Goal: Transaction & Acquisition: Obtain resource

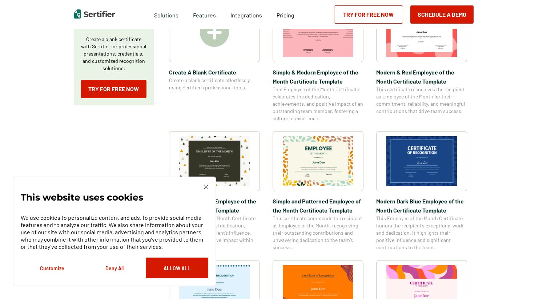
scroll to position [160, 0]
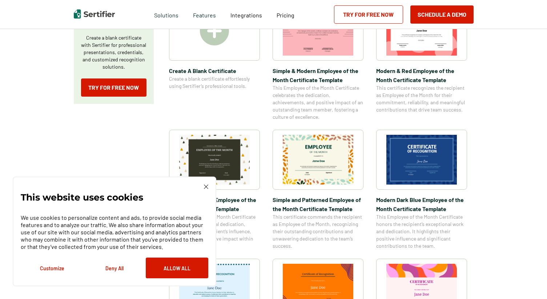
click at [425, 163] on img at bounding box center [421, 160] width 71 height 50
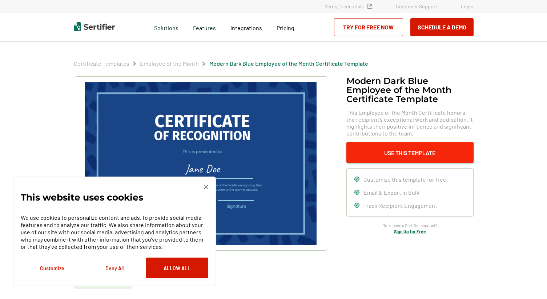
click at [413, 155] on button "Use This Template" at bounding box center [409, 152] width 127 height 21
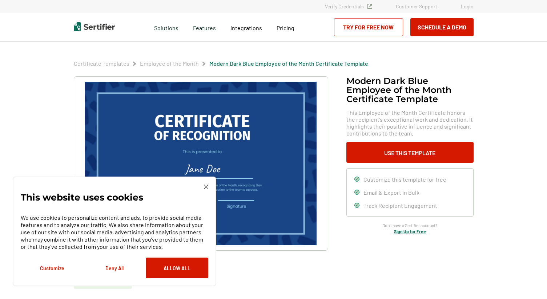
click at [206, 189] on div "This website uses cookies We use cookies to personalize content and ads, to pro…" at bounding box center [115, 232] width 188 height 94
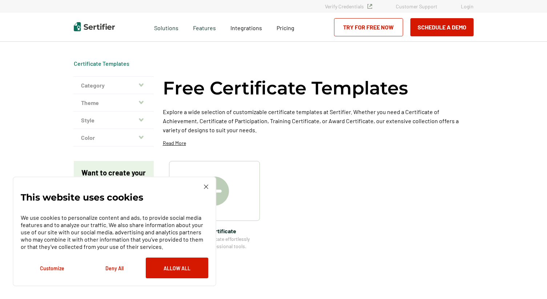
scroll to position [160, 0]
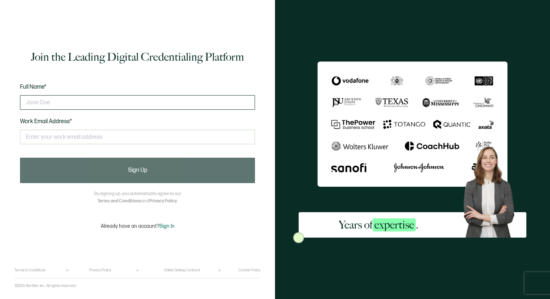
click at [81, 103] on input "text" at bounding box center [137, 102] width 235 height 15
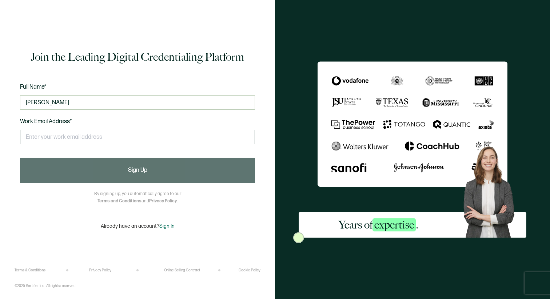
type input "[PERSON_NAME]"
click at [52, 141] on input "text" at bounding box center [137, 137] width 235 height 15
type input "[EMAIL_ADDRESS][DOMAIN_NAME]"
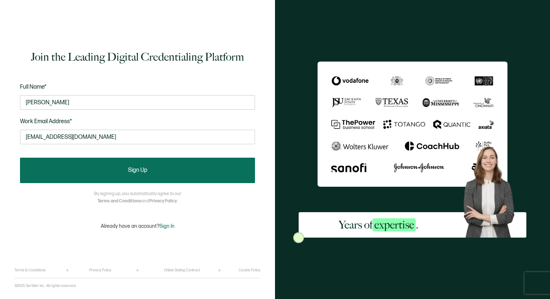
click at [78, 169] on button "Sign Up" at bounding box center [137, 170] width 235 height 25
click at [149, 175] on button "Sign Up" at bounding box center [137, 170] width 235 height 25
